Goal: Task Accomplishment & Management: Use online tool/utility

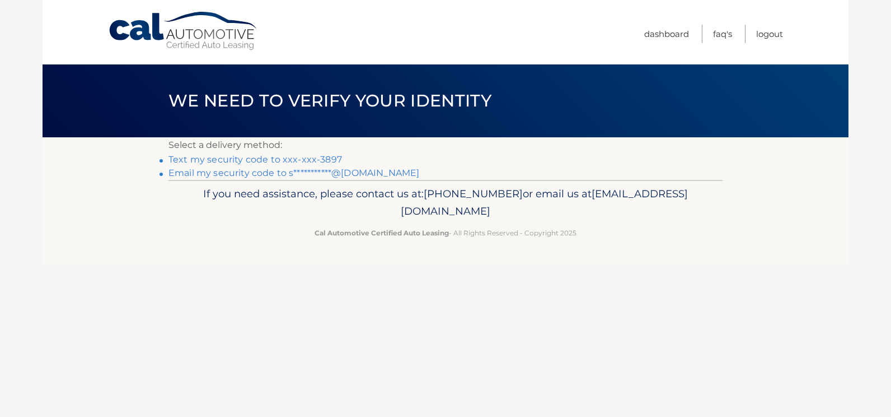
click at [333, 158] on link "Text my security code to xxx-xxx-3897" at bounding box center [256, 159] width 174 height 11
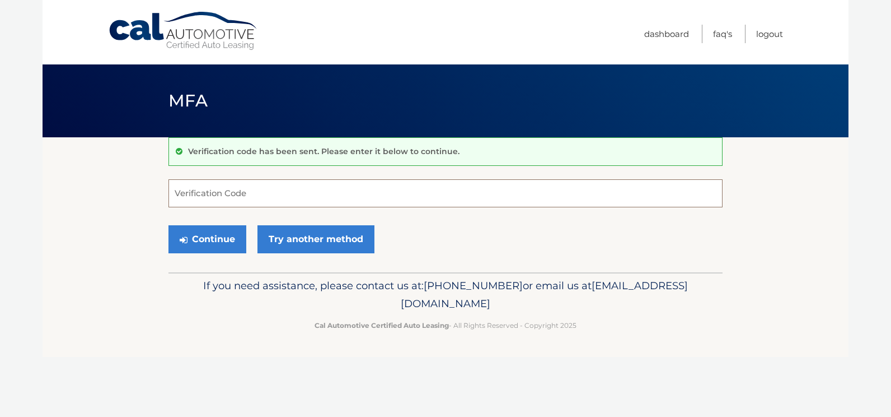
click at [326, 190] on input "Verification Code" at bounding box center [446, 193] width 554 height 28
type input "108257"
click at [225, 236] on button "Continue" at bounding box center [208, 239] width 78 height 28
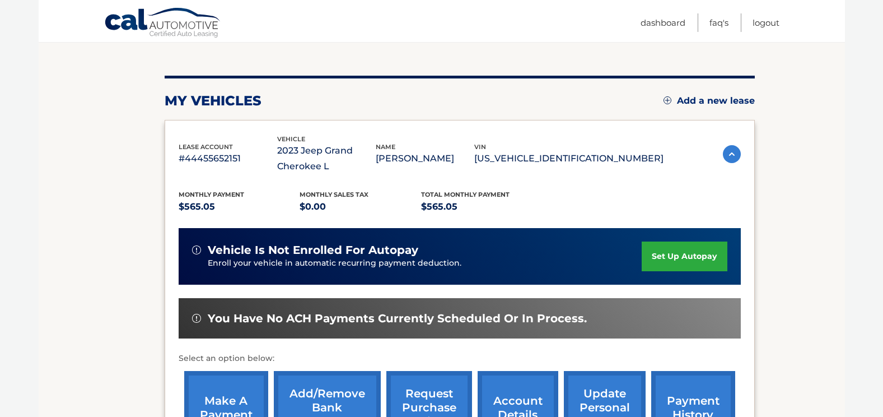
scroll to position [278, 0]
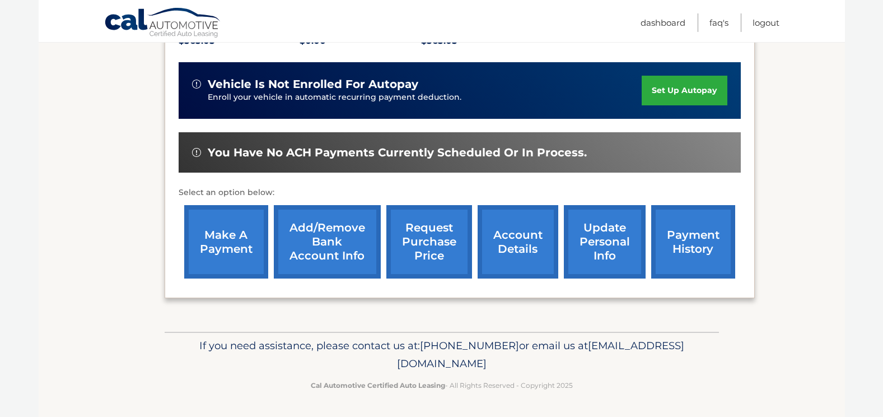
click at [237, 242] on link "make a payment" at bounding box center [226, 241] width 84 height 73
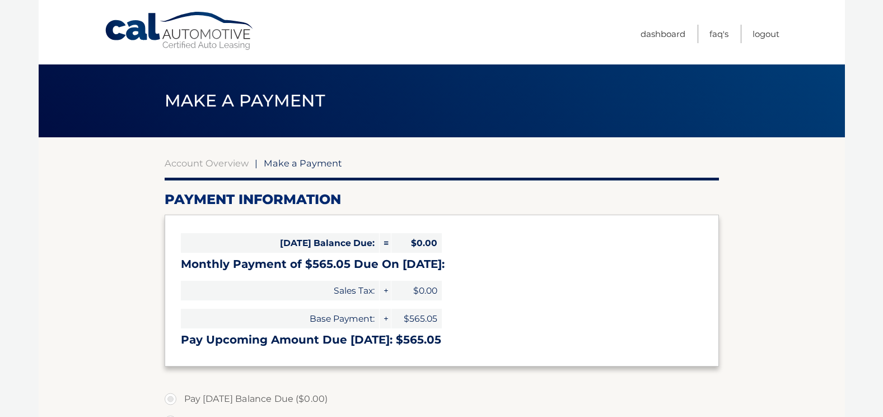
select select "ZjUyN2JlMzItYWI5Zi00NTZiLWJjZDYtMmFkMWRkNjU3YmE5"
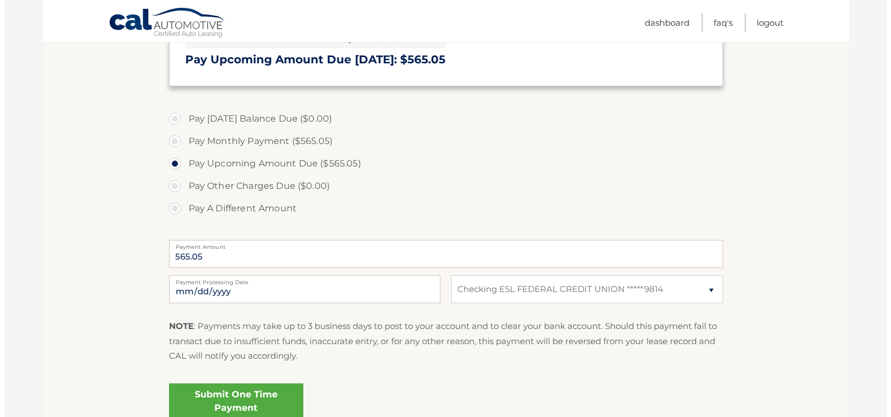
scroll to position [384, 0]
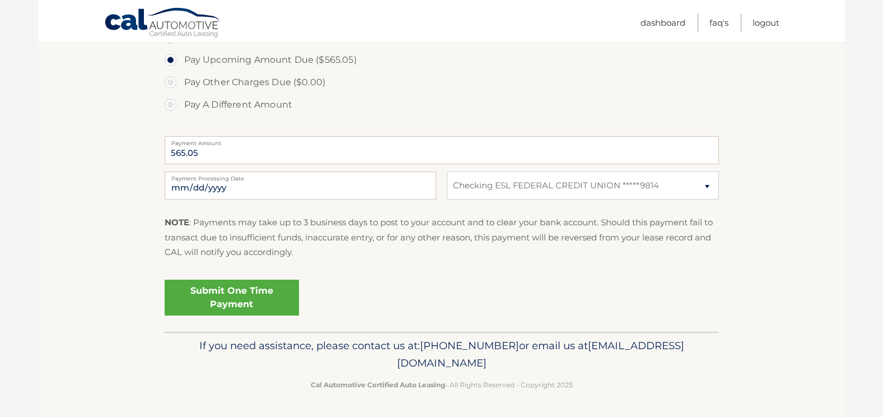
click at [246, 289] on link "Submit One Time Payment" at bounding box center [232, 297] width 134 height 36
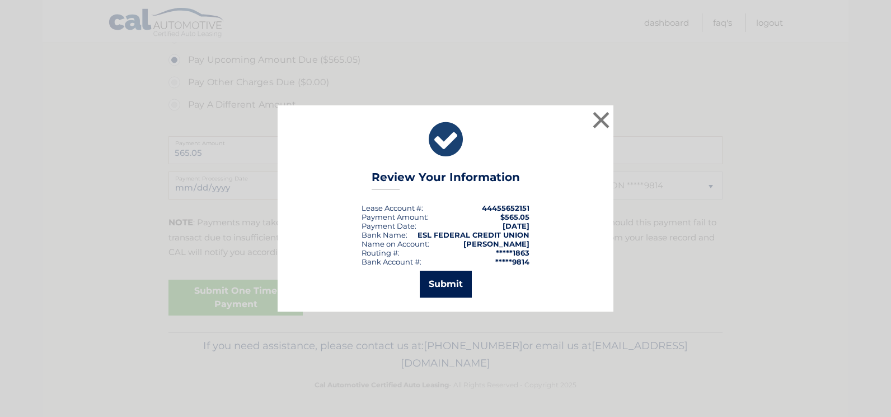
click at [441, 286] on button "Submit" at bounding box center [446, 283] width 52 height 27
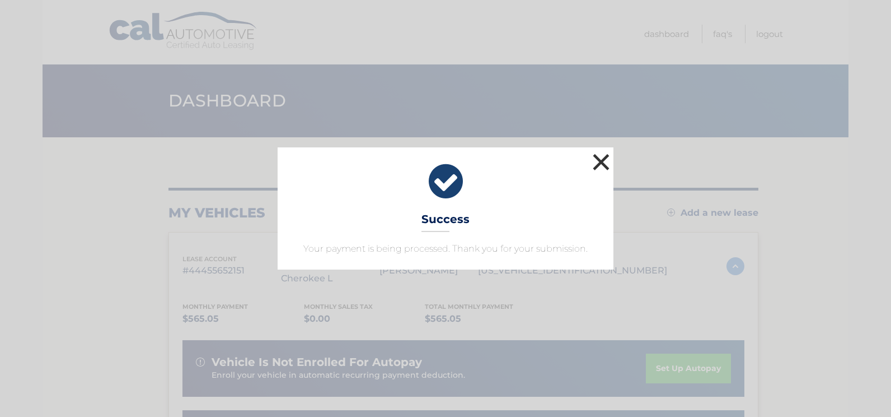
click at [593, 156] on button "×" at bounding box center [601, 162] width 22 height 22
